Goal: Contribute content: Add original content to the website for others to see

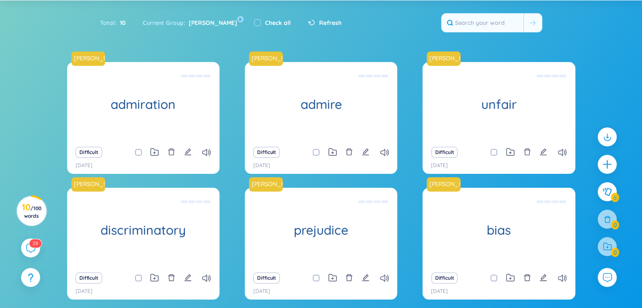
scroll to position [111, 0]
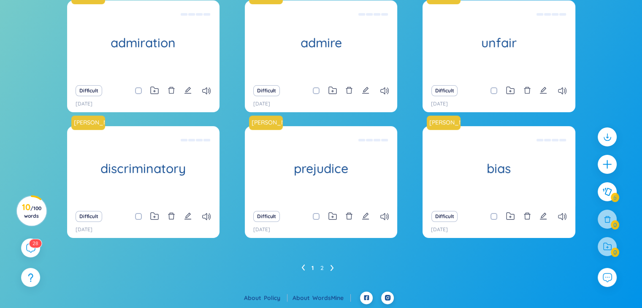
click at [313, 267] on link "1" at bounding box center [312, 268] width 2 height 13
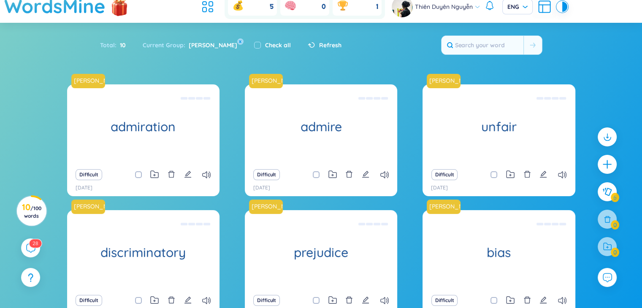
scroll to position [26, 0]
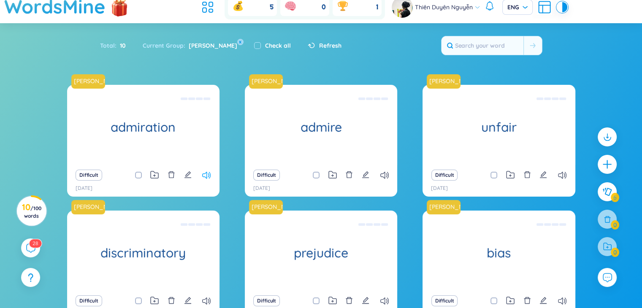
click at [202, 172] on icon at bounding box center [206, 175] width 8 height 7
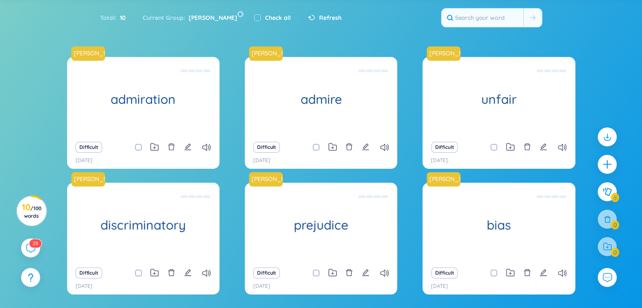
scroll to position [111, 0]
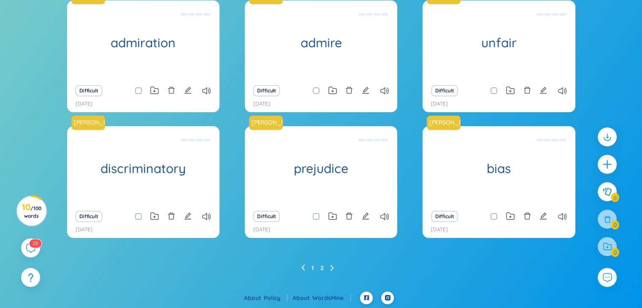
click at [321, 267] on link "2" at bounding box center [321, 268] width 3 height 13
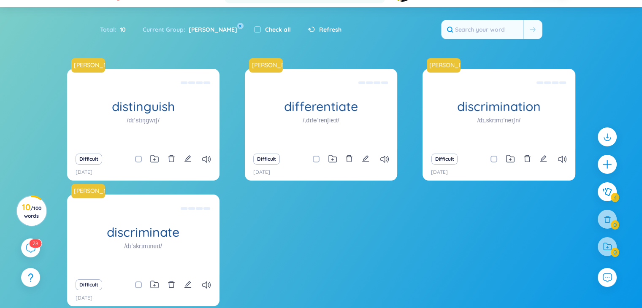
scroll to position [0, 0]
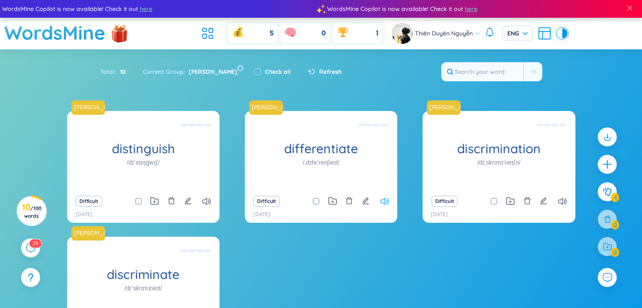
click at [385, 201] on icon at bounding box center [384, 201] width 8 height 7
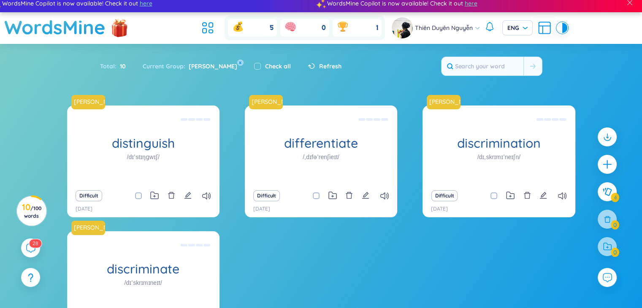
scroll to position [84, 0]
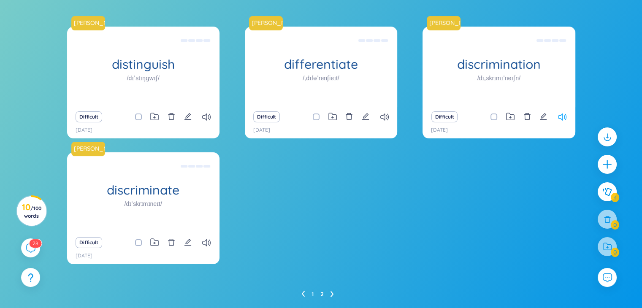
click at [558, 119] on icon at bounding box center [562, 116] width 8 height 7
click at [206, 248] on div "Difficult" at bounding box center [143, 243] width 144 height 12
click at [208, 241] on icon at bounding box center [206, 242] width 8 height 7
click at [209, 239] on icon at bounding box center [206, 242] width 8 height 7
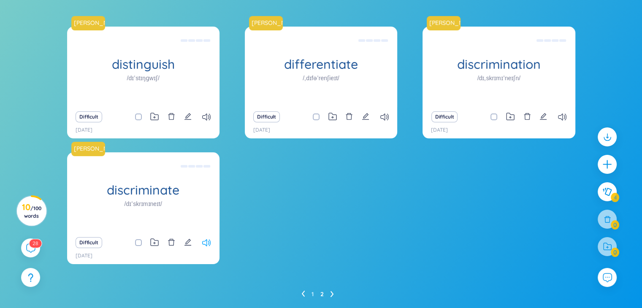
click at [209, 244] on icon at bounding box center [206, 242] width 8 height 7
click at [209, 242] on icon at bounding box center [206, 242] width 8 height 7
click at [209, 241] on icon at bounding box center [206, 242] width 8 height 7
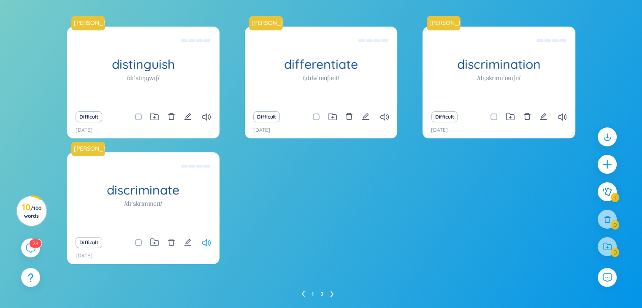
click at [209, 241] on icon at bounding box center [206, 242] width 8 height 7
click at [205, 241] on icon at bounding box center [206, 242] width 8 height 7
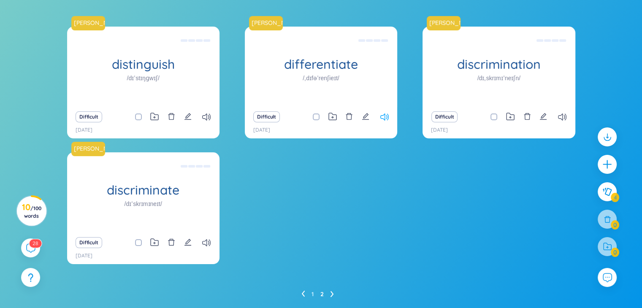
click at [387, 114] on icon at bounding box center [384, 116] width 8 height 7
click at [383, 111] on div "Difficult" at bounding box center [321, 117] width 144 height 12
click at [383, 116] on icon at bounding box center [384, 116] width 8 height 7
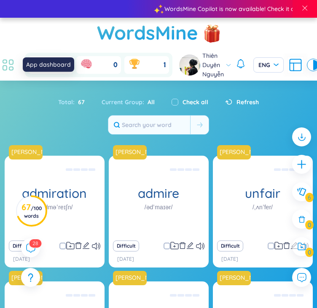
click at [4, 64] on icon at bounding box center [7, 64] width 15 height 15
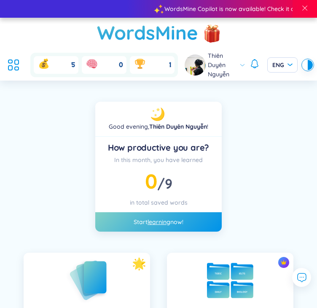
click at [211, 275] on img at bounding box center [230, 280] width 46 height 35
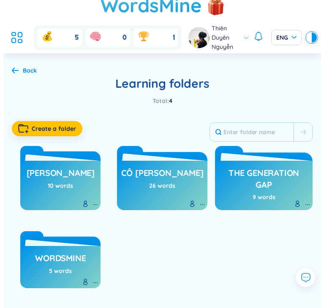
scroll to position [42, 0]
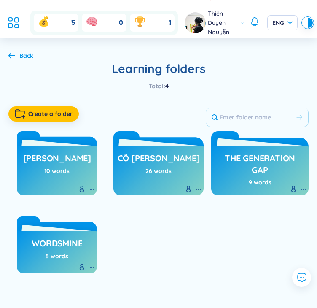
drag, startPoint x: 157, startPoint y: 169, endPoint x: 71, endPoint y: 228, distance: 104.7
drag, startPoint x: 71, startPoint y: 228, endPoint x: 140, endPoint y: 259, distance: 75.9
click at [140, 259] on div "Cô [PERSON_NAME] 10 words cô [PERSON_NAME] 26 words The Generation gap 9 words …" at bounding box center [158, 200] width 300 height 146
click at [37, 106] on button "Create a folder" at bounding box center [43, 113] width 70 height 15
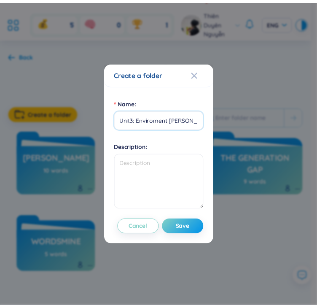
scroll to position [0, 0]
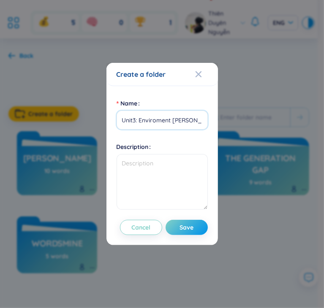
type input "Unit3: Enviroment [PERSON_NAME]"
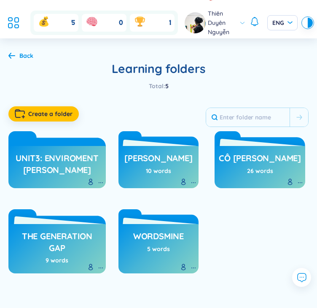
click at [87, 154] on h3 "Unit3: Enviroment [PERSON_NAME]" at bounding box center [57, 163] width 89 height 23
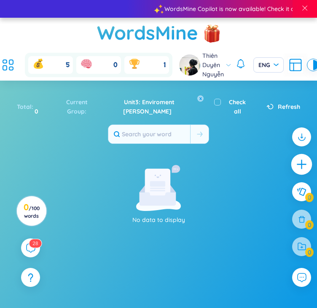
click at [305, 159] on icon "plus" at bounding box center [302, 165] width 12 height 12
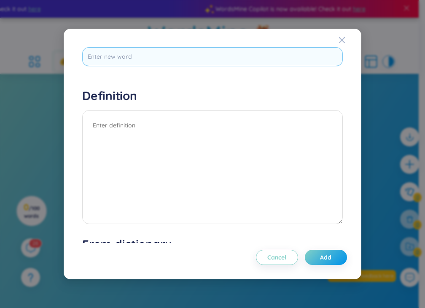
click at [127, 63] on input "text" at bounding box center [212, 56] width 261 height 19
type input "practide"
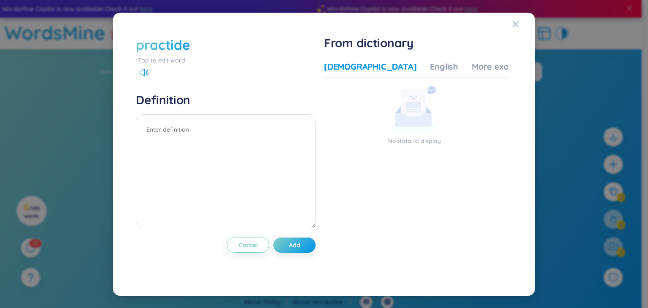
drag, startPoint x: 518, startPoint y: 23, endPoint x: 516, endPoint y: 27, distance: 4.9
click at [317, 24] on icon "Close" at bounding box center [515, 24] width 7 height 7
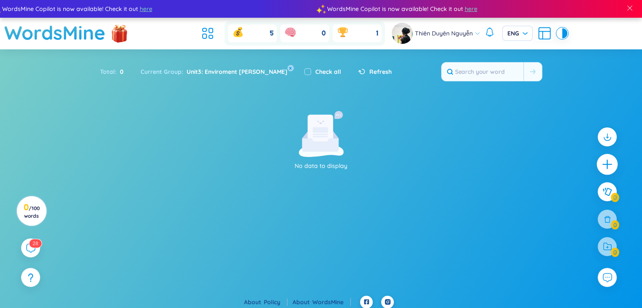
click at [317, 162] on icon "plus" at bounding box center [607, 165] width 12 height 12
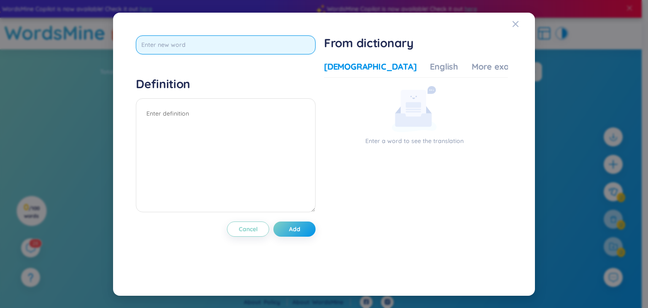
click at [241, 48] on input "text" at bounding box center [226, 44] width 180 height 19
type input "practice"
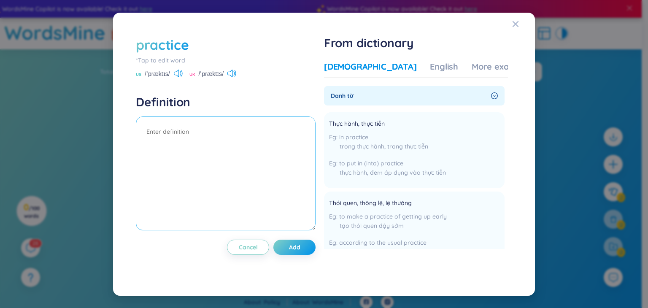
click at [177, 136] on textarea at bounding box center [226, 173] width 180 height 114
type textarea "(N) Sự thực hành hoạt động"
click at [292, 241] on button "Add" at bounding box center [294, 247] width 42 height 15
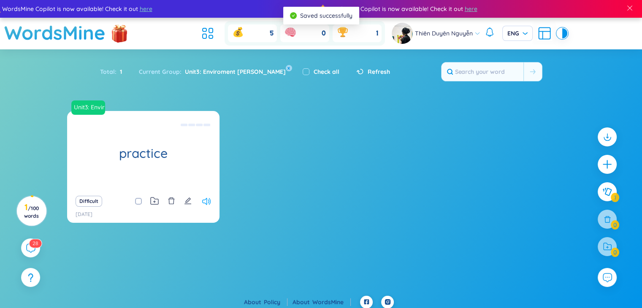
click at [205, 200] on icon at bounding box center [206, 201] width 8 height 7
click at [207, 203] on icon at bounding box center [206, 201] width 8 height 7
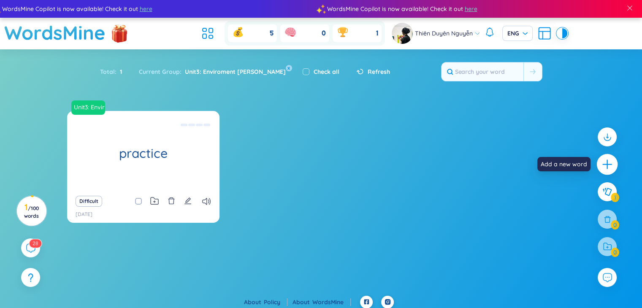
click at [317, 167] on div at bounding box center [606, 164] width 21 height 21
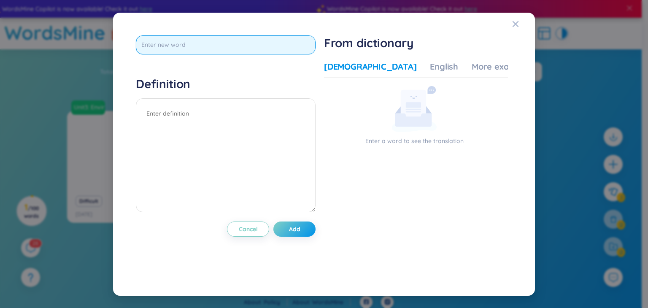
click at [224, 37] on input "text" at bounding box center [226, 44] width 180 height 19
type input "practise"
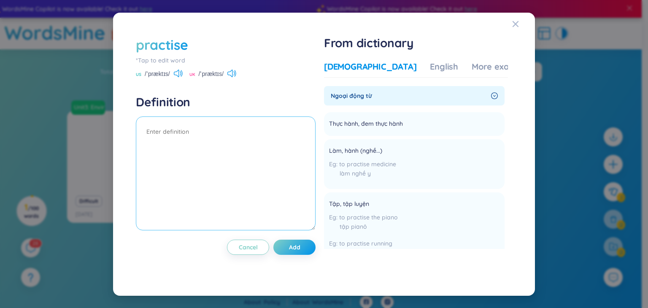
click at [219, 132] on textarea at bounding box center [226, 173] width 180 height 114
click at [165, 129] on textarea at bounding box center [226, 173] width 180 height 114
type textarea "(v) Thực hành"
click at [302, 250] on button "Add" at bounding box center [294, 247] width 42 height 15
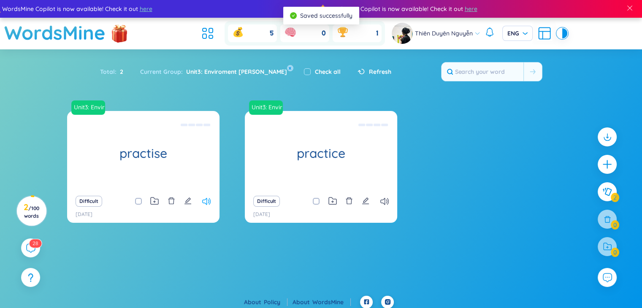
click at [204, 202] on icon at bounding box center [206, 201] width 8 height 7
click at [317, 171] on div at bounding box center [606, 164] width 19 height 19
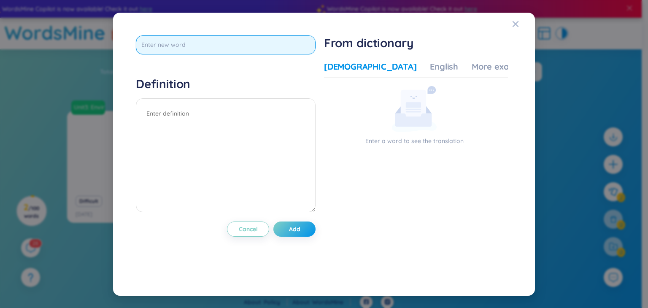
click at [251, 45] on input "text" at bounding box center [226, 44] width 180 height 19
type input "practical"
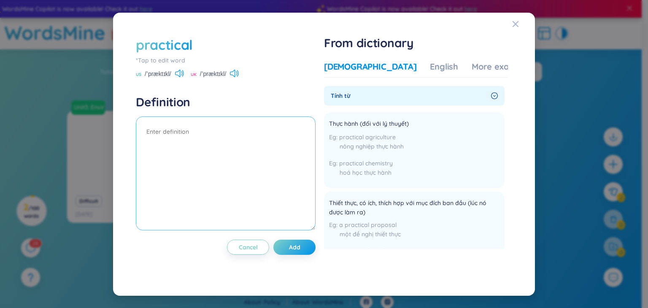
click at [195, 130] on textarea at bounding box center [226, 173] width 180 height 114
type textarea "(adj) ; Thực tế thiết thực = realistic = hands-on"
click at [302, 253] on button "Add" at bounding box center [294, 247] width 42 height 15
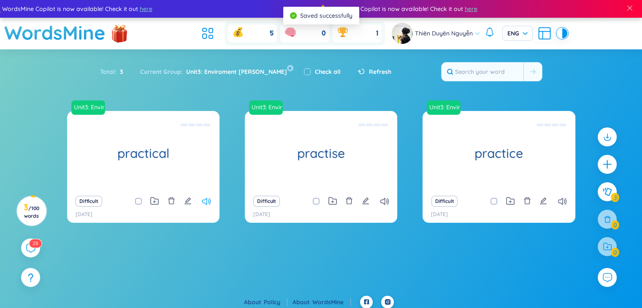
click at [207, 200] on icon at bounding box center [206, 201] width 8 height 7
click at [206, 205] on div "Difficult" at bounding box center [143, 201] width 144 height 12
click at [206, 204] on icon at bounding box center [206, 201] width 8 height 7
click at [317, 199] on icon at bounding box center [384, 201] width 8 height 7
click at [317, 202] on icon at bounding box center [562, 201] width 8 height 7
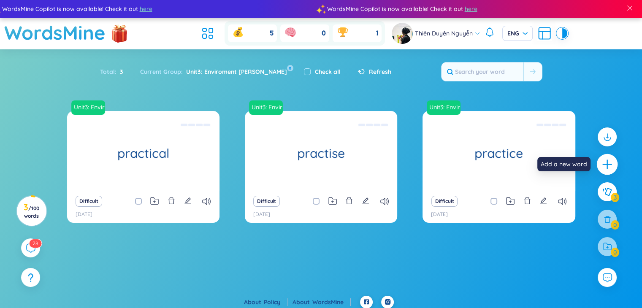
click at [317, 165] on icon "plus" at bounding box center [607, 165] width 12 height 12
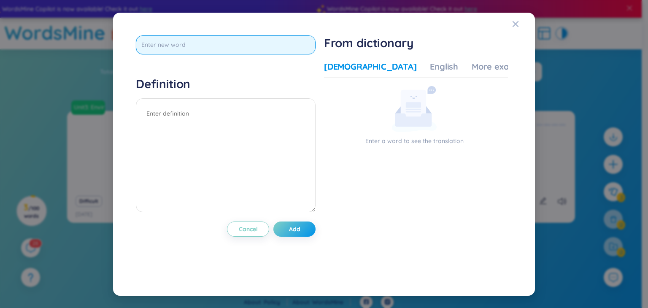
click at [229, 51] on input "text" at bounding box center [226, 44] width 180 height 19
type input "realistic"
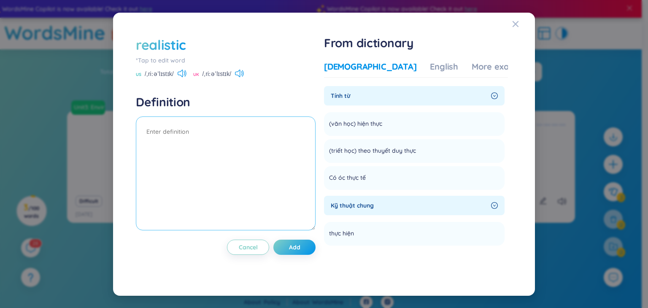
click at [226, 139] on textarea at bounding box center [226, 173] width 180 height 114
type textarea "="
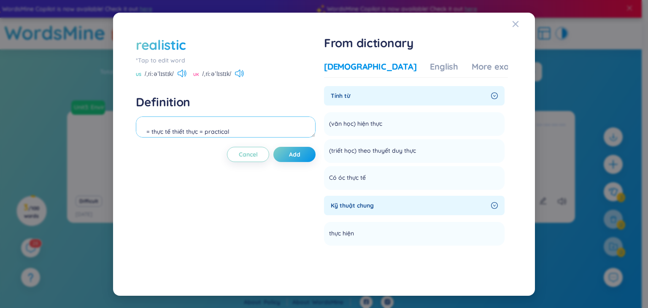
type textarea "= thực tế thiết thực = practical"
click at [297, 156] on span "Add" at bounding box center [294, 154] width 11 height 8
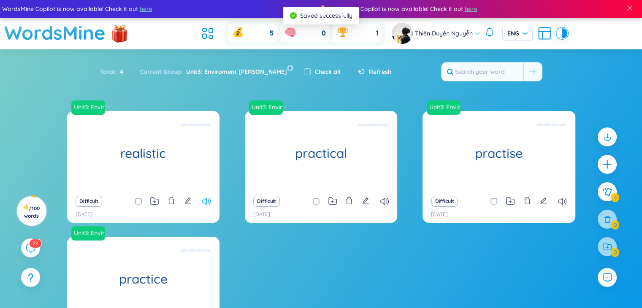
click at [209, 202] on icon at bounding box center [206, 201] width 8 height 7
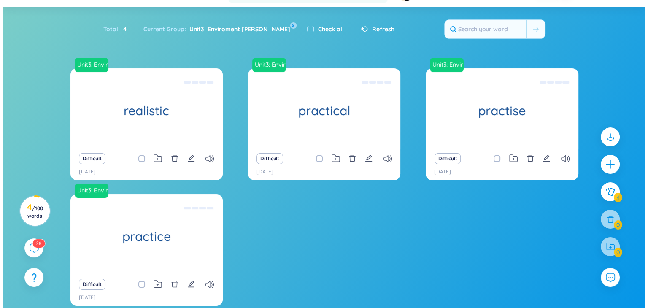
scroll to position [84, 0]
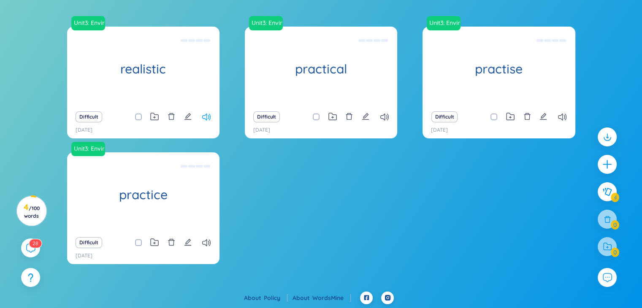
click at [208, 116] on icon at bounding box center [206, 116] width 8 height 7
click at [317, 162] on div at bounding box center [606, 164] width 21 height 21
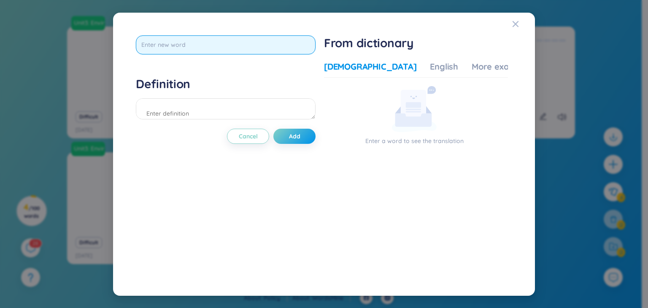
click at [175, 46] on input "text" at bounding box center [226, 44] width 180 height 19
type input "practical"
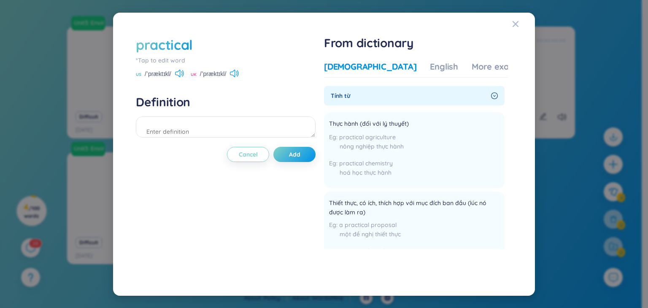
click at [188, 39] on div "practical" at bounding box center [164, 44] width 57 height 19
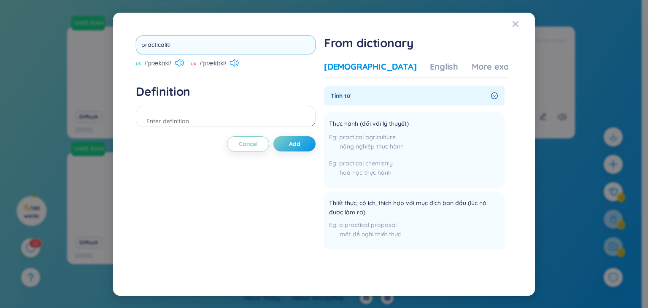
type input "practicaliti"
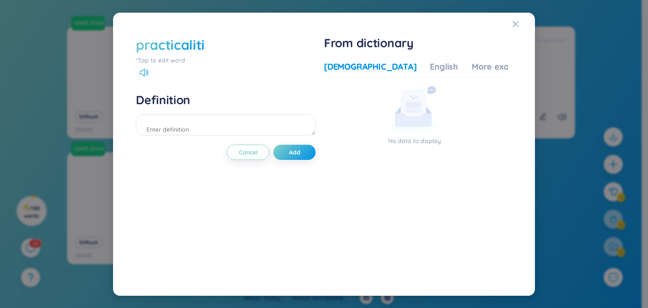
click at [204, 44] on div "practicaliti" at bounding box center [226, 44] width 180 height 19
click at [200, 45] on div "practicaliti" at bounding box center [170, 44] width 69 height 19
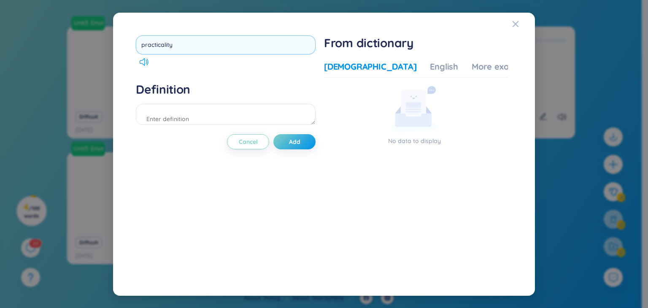
type input "practicality"
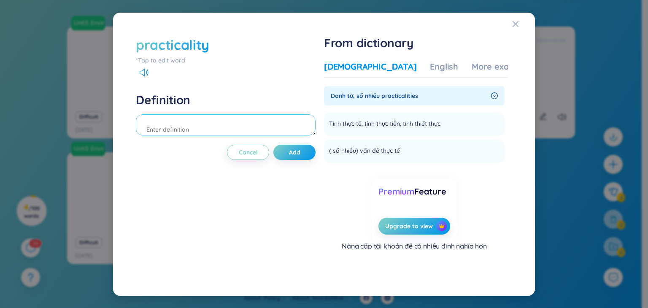
click at [218, 125] on textarea at bounding box center [226, 124] width 180 height 21
type textarea "(N) = Tính thực tiễn = feasibility = userfulness"
click at [288, 152] on button "Add" at bounding box center [294, 152] width 42 height 15
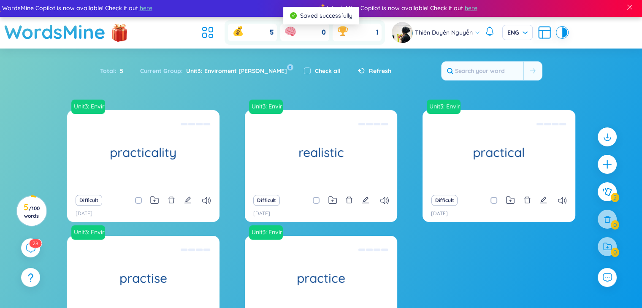
scroll to position [0, 0]
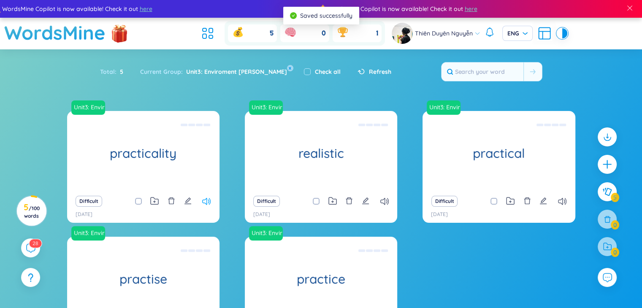
click at [208, 199] on icon at bounding box center [206, 201] width 8 height 7
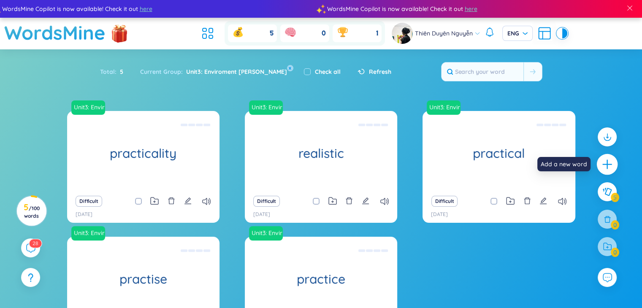
click at [317, 166] on icon "plus" at bounding box center [607, 165] width 12 height 12
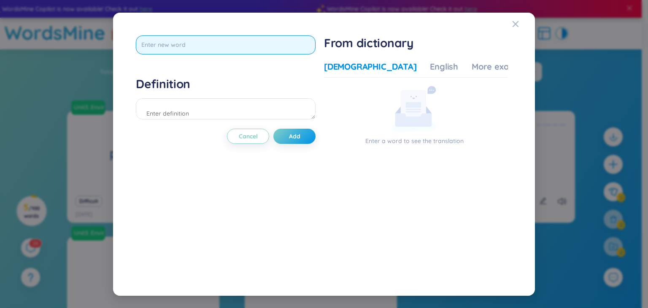
click at [164, 53] on input "text" at bounding box center [226, 44] width 180 height 19
type input "fea"
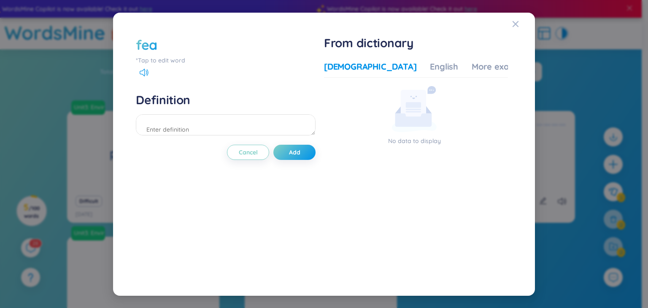
click at [160, 44] on div "fea" at bounding box center [226, 44] width 180 height 19
click at [155, 43] on div "fea" at bounding box center [147, 44] width 22 height 19
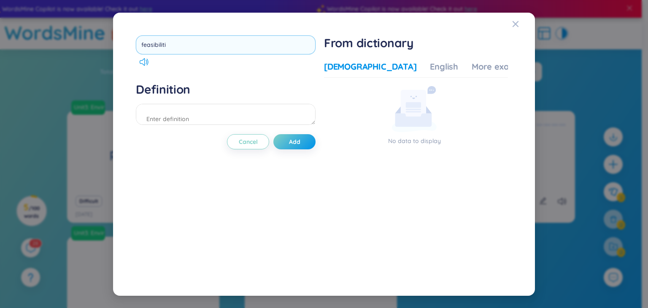
type input "feasibiliti"
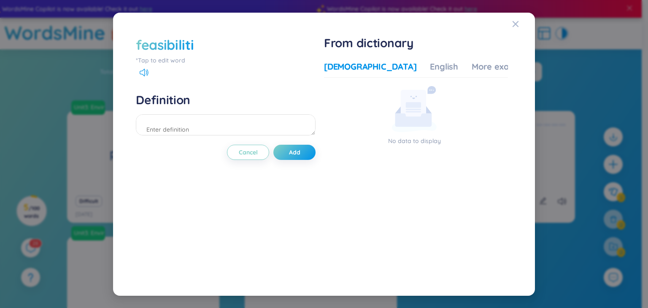
click at [193, 40] on div "feasibiliti" at bounding box center [226, 44] width 180 height 19
click at [195, 47] on div "feasibiliti" at bounding box center [226, 44] width 180 height 19
click at [189, 43] on div "feasibiliti" at bounding box center [165, 44] width 58 height 19
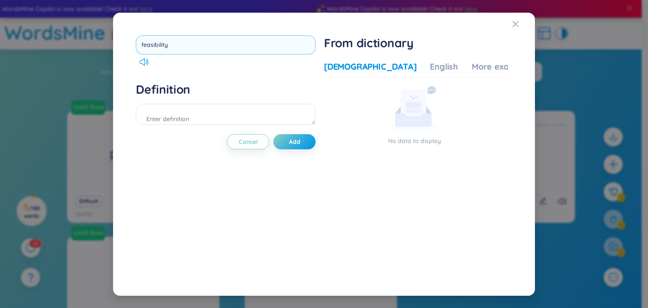
type input "feasibility"
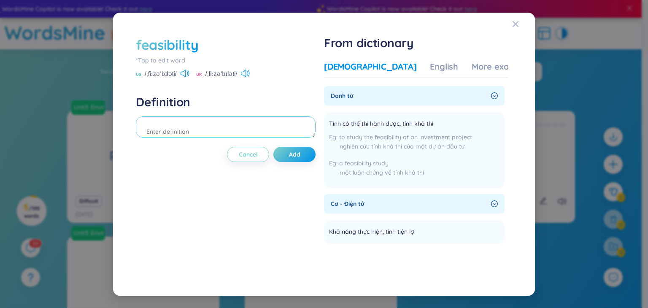
click at [292, 129] on textarea at bounding box center [226, 126] width 180 height 21
type textarea "("
type textarea "= tính thực tiễn = practicality = usefulness"
click at [287, 159] on button "Add" at bounding box center [294, 154] width 42 height 15
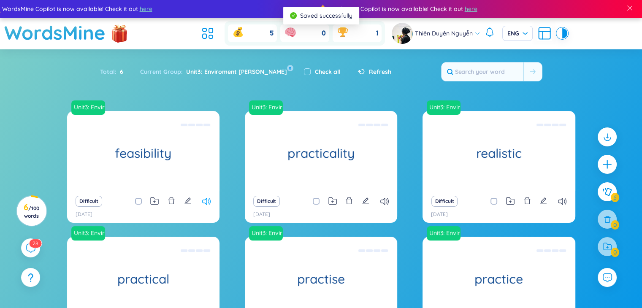
click at [203, 203] on icon at bounding box center [206, 201] width 8 height 7
click at [210, 205] on icon at bounding box center [206, 201] width 8 height 7
click at [317, 202] on icon at bounding box center [384, 201] width 8 height 7
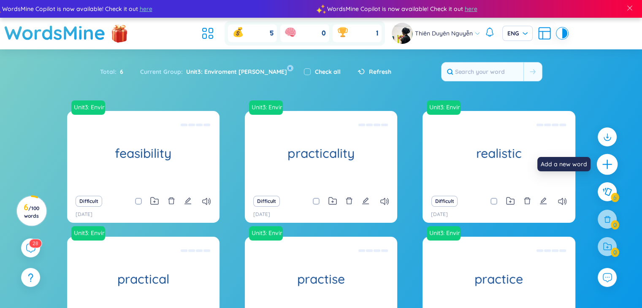
click at [317, 164] on icon "plus" at bounding box center [606, 164] width 9 height 1
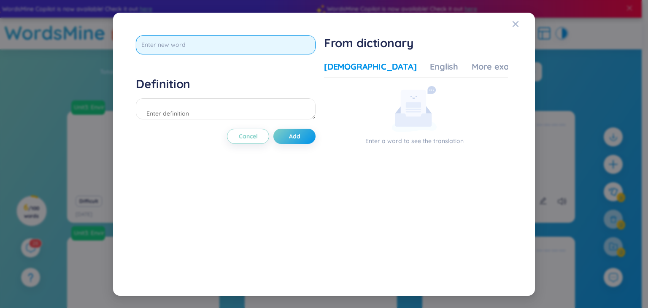
click at [211, 44] on input "text" at bounding box center [226, 44] width 180 height 19
type input "precepe"
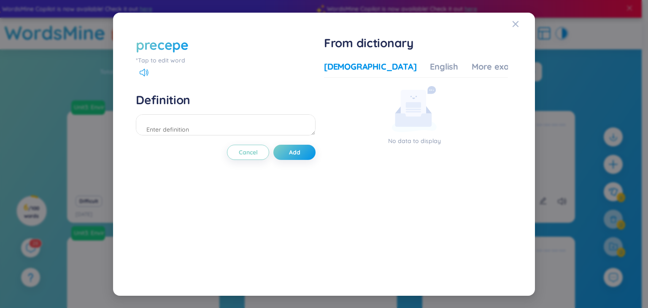
click at [184, 43] on div "precepe" at bounding box center [162, 44] width 53 height 19
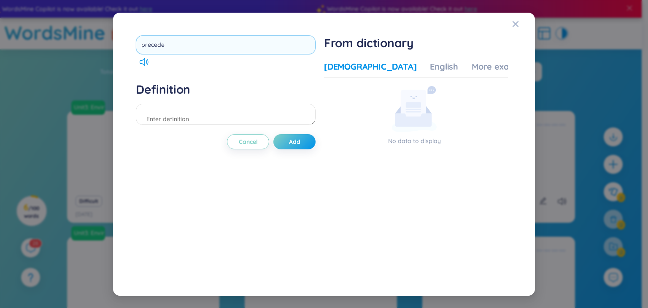
type input "precede"
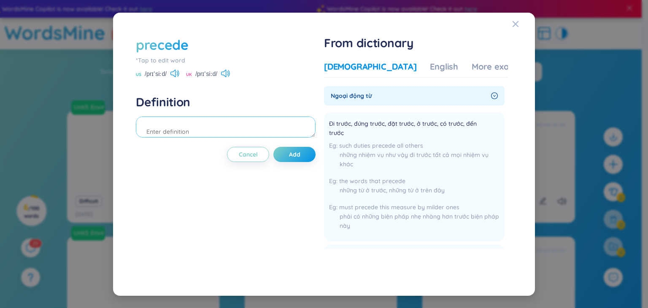
click at [239, 131] on textarea at bounding box center [226, 126] width 180 height 21
type textarea "(V) Đến trước"
click at [297, 152] on span "Add" at bounding box center [294, 154] width 11 height 8
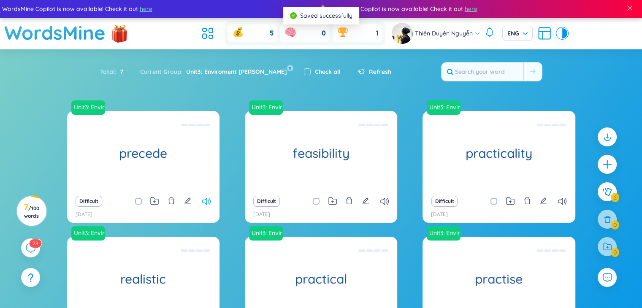
click at [206, 198] on icon at bounding box center [206, 201] width 8 height 7
click at [208, 198] on icon at bounding box center [206, 201] width 8 height 7
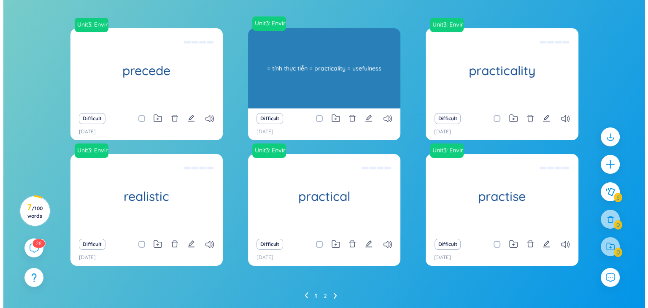
scroll to position [68, 0]
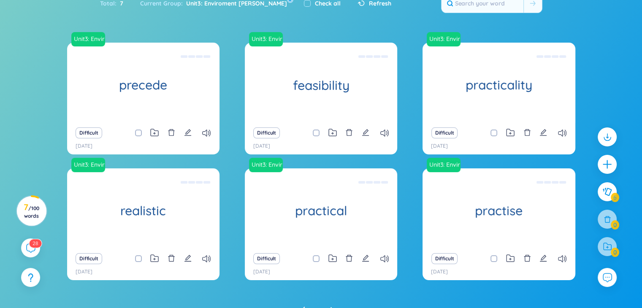
drag, startPoint x: 608, startPoint y: 172, endPoint x: 606, endPoint y: 167, distance: 5.1
click at [317, 172] on div at bounding box center [606, 164] width 19 height 19
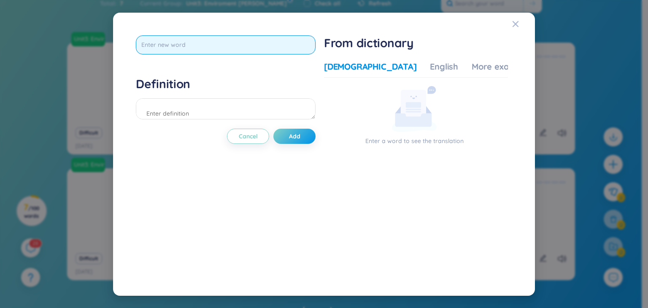
click at [225, 47] on input "text" at bounding box center [226, 44] width 180 height 19
type input "pre"
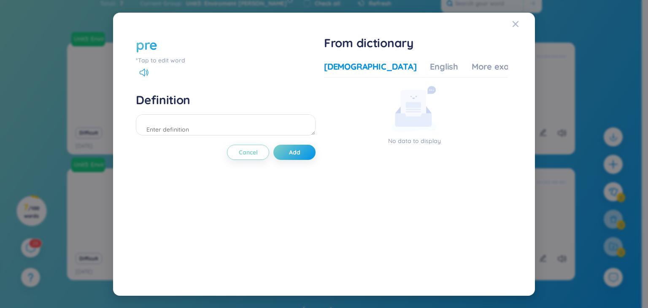
click at [160, 46] on div "pre" at bounding box center [226, 44] width 180 height 19
click at [156, 43] on div "pre" at bounding box center [147, 44] width 22 height 19
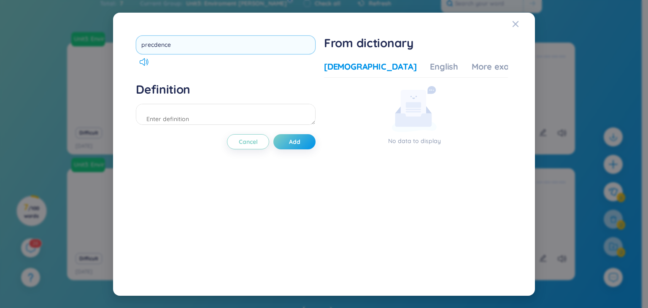
type input "precdence"
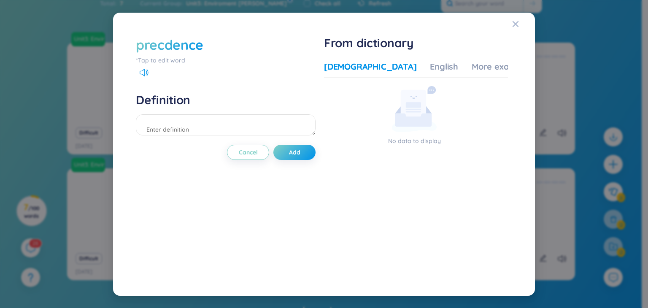
click at [166, 43] on div "precdence" at bounding box center [169, 44] width 67 height 19
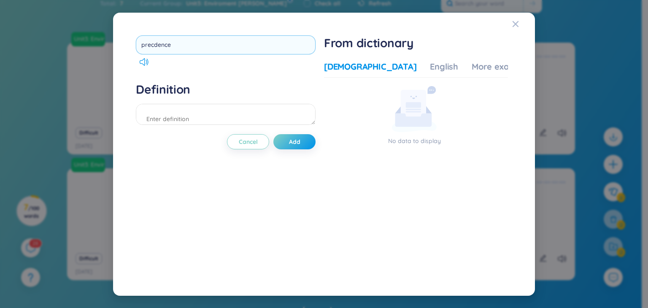
click at [155, 46] on input "precdence" at bounding box center [226, 44] width 180 height 19
type input "precedence"
click at [191, 47] on input "precedence" at bounding box center [226, 44] width 180 height 19
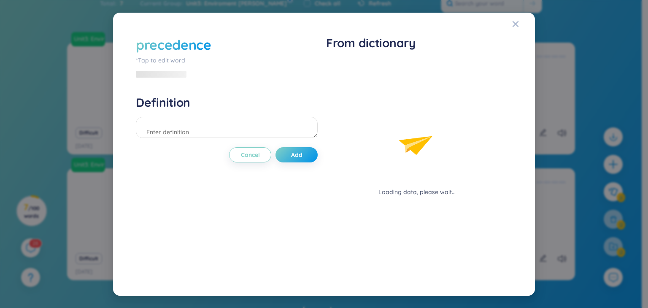
click at [279, 124] on div at bounding box center [227, 129] width 182 height 24
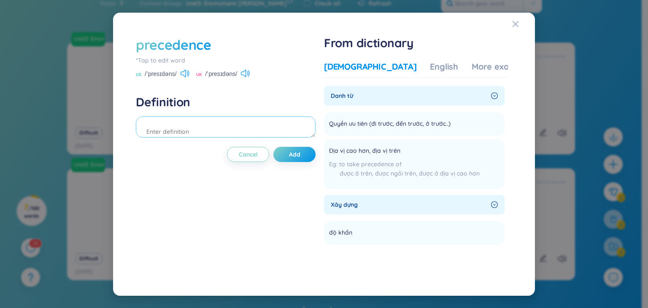
click at [176, 135] on textarea at bounding box center [226, 126] width 180 height 21
type textarea "(N) quyền ưu tiên = priority"
drag, startPoint x: 201, startPoint y: 131, endPoint x: 224, endPoint y: 124, distance: 23.4
click at [224, 124] on textarea "(N) quyền ưu tiên = priority" at bounding box center [226, 126] width 180 height 21
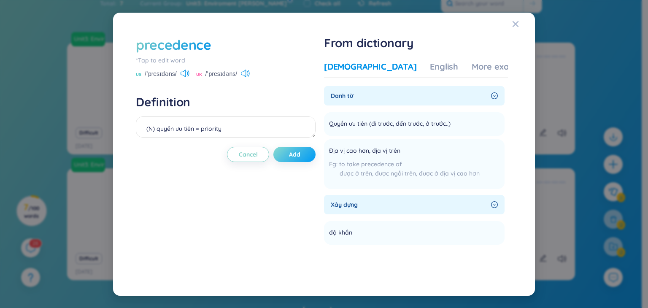
click at [287, 155] on button "Add" at bounding box center [294, 154] width 42 height 15
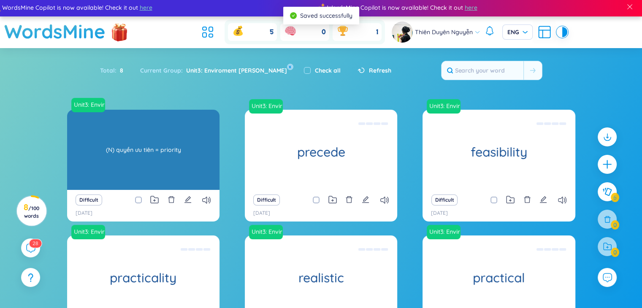
scroll to position [0, 0]
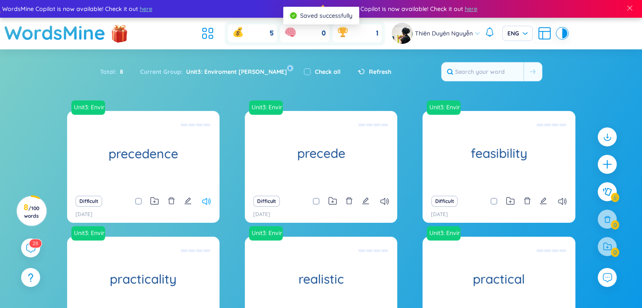
click at [207, 201] on icon at bounding box center [206, 201] width 8 height 7
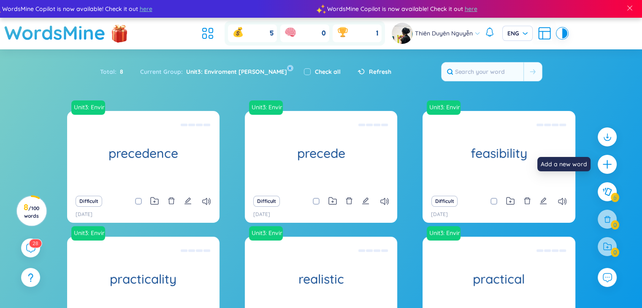
click at [317, 164] on icon "plus" at bounding box center [606, 164] width 8 height 1
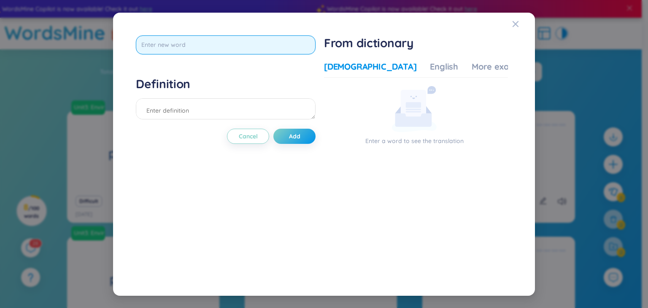
click at [206, 41] on input "text" at bounding box center [226, 44] width 180 height 19
paste input "priority"
type input "priority"
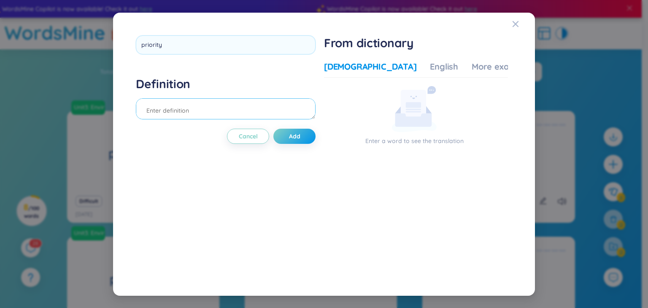
click at [189, 108] on div "Definition" at bounding box center [226, 99] width 180 height 46
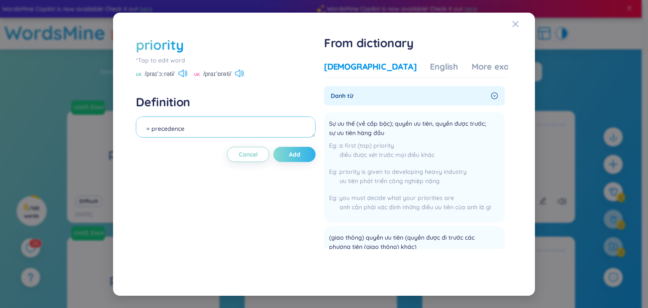
type textarea "= precedence"
click at [300, 147] on button "Add" at bounding box center [294, 154] width 42 height 15
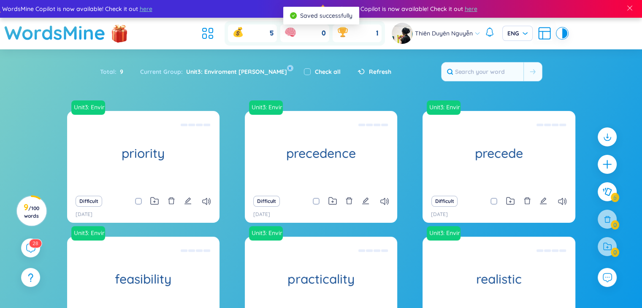
click at [201, 202] on div "Difficult" at bounding box center [143, 201] width 144 height 12
click at [203, 201] on icon at bounding box center [206, 201] width 8 height 7
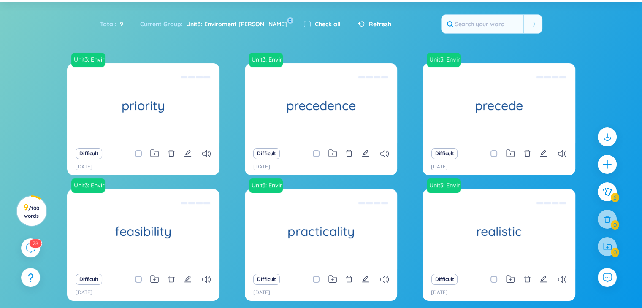
scroll to position [111, 0]
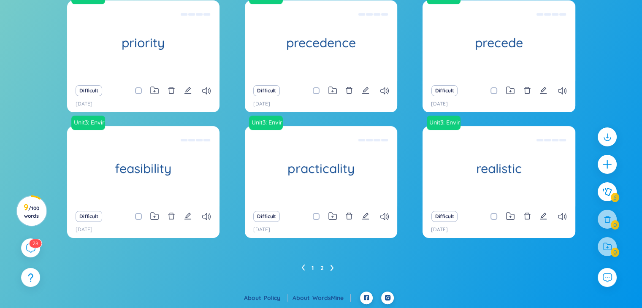
click at [317, 267] on link "2" at bounding box center [321, 268] width 3 height 13
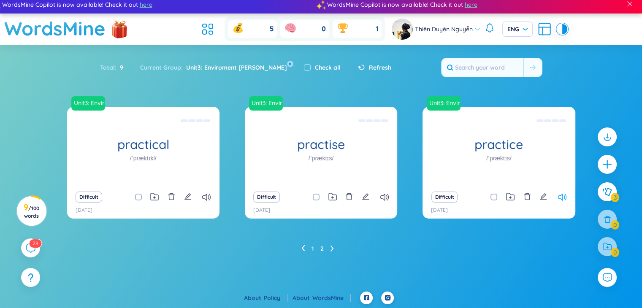
click at [317, 197] on icon at bounding box center [562, 197] width 8 height 7
